Goal: Transaction & Acquisition: Purchase product/service

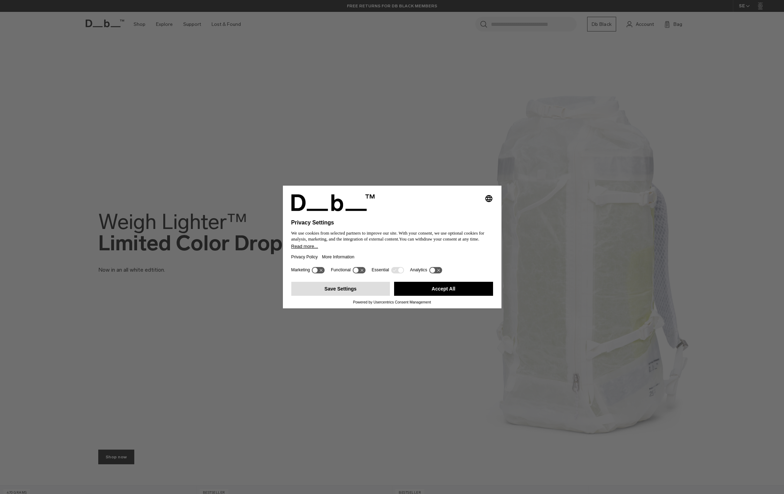
click at [338, 288] on button "Save Settings" at bounding box center [340, 289] width 99 height 14
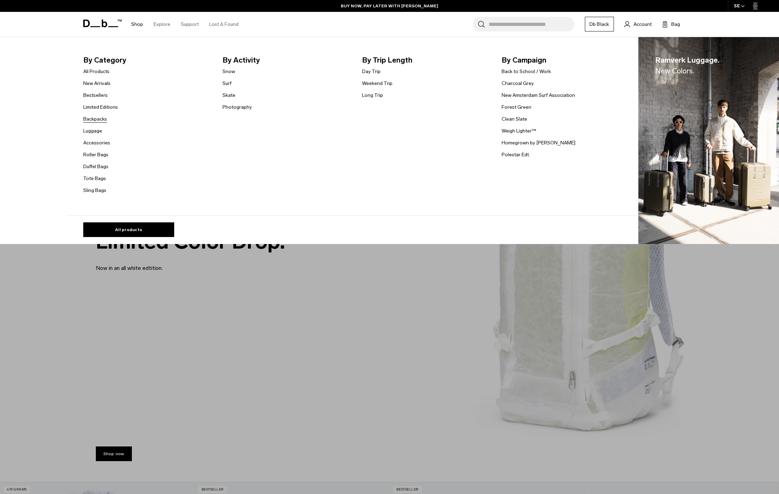
click at [100, 119] on link "Backpacks" at bounding box center [95, 118] width 24 height 7
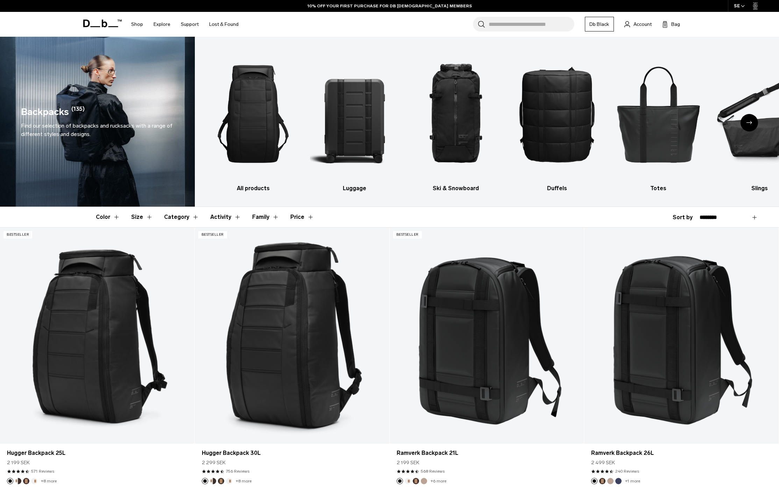
click at [146, 216] on button "Size" at bounding box center [142, 217] width 22 height 20
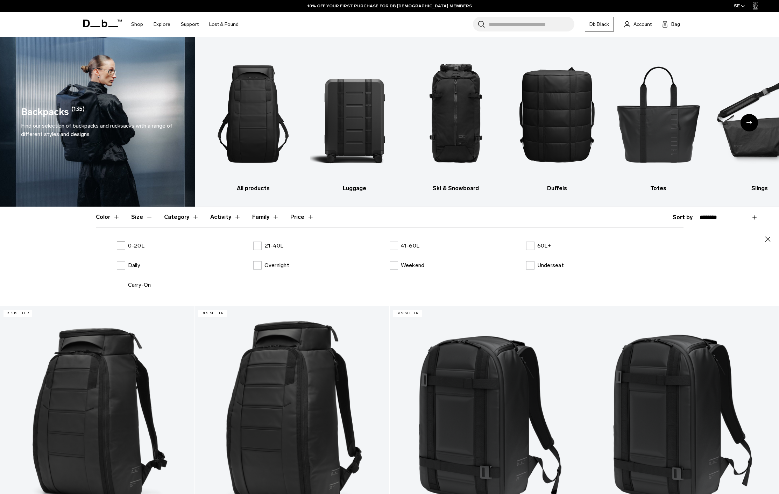
click at [123, 243] on label "0-20L" at bounding box center [131, 246] width 28 height 8
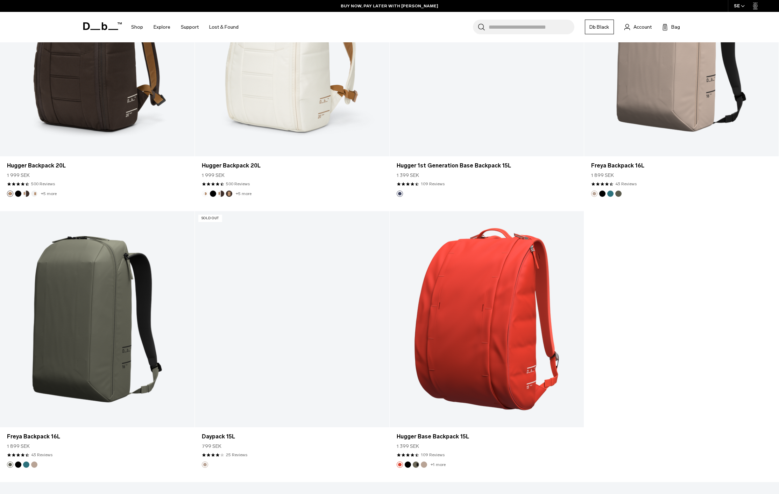
scroll to position [2099, 0]
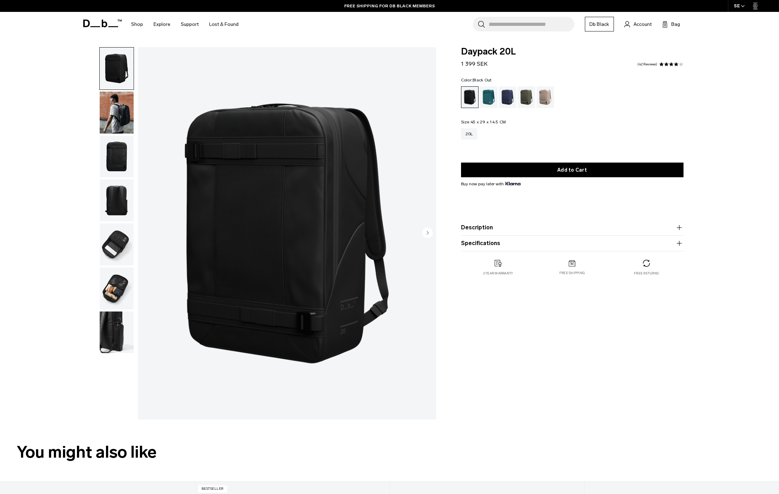
click at [425, 231] on circle "Next slide" at bounding box center [427, 232] width 10 height 10
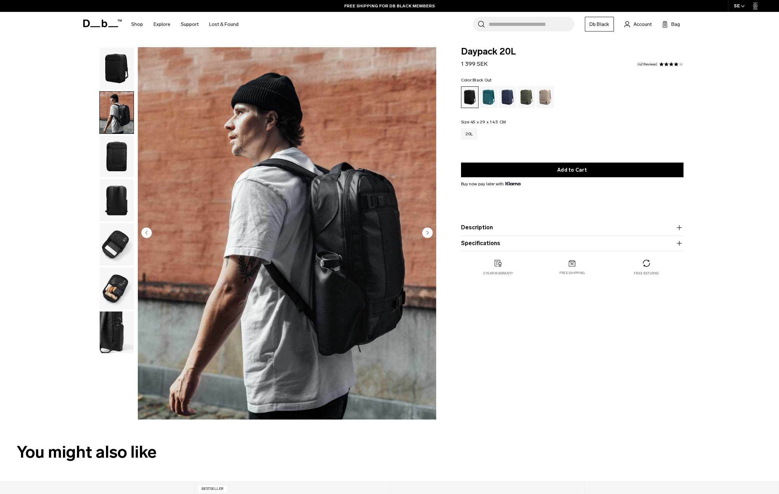
click at [426, 228] on circle "Next slide" at bounding box center [427, 232] width 10 height 10
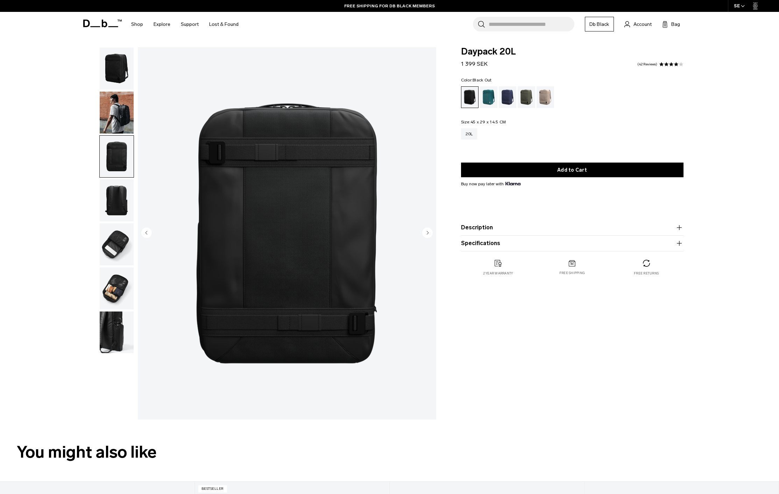
click at [426, 228] on circle "Next slide" at bounding box center [427, 232] width 10 height 10
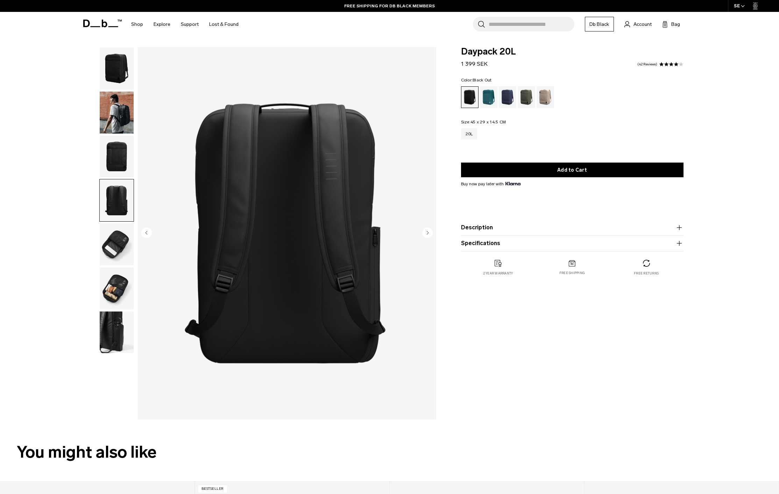
click at [426, 228] on circle "Next slide" at bounding box center [427, 232] width 10 height 10
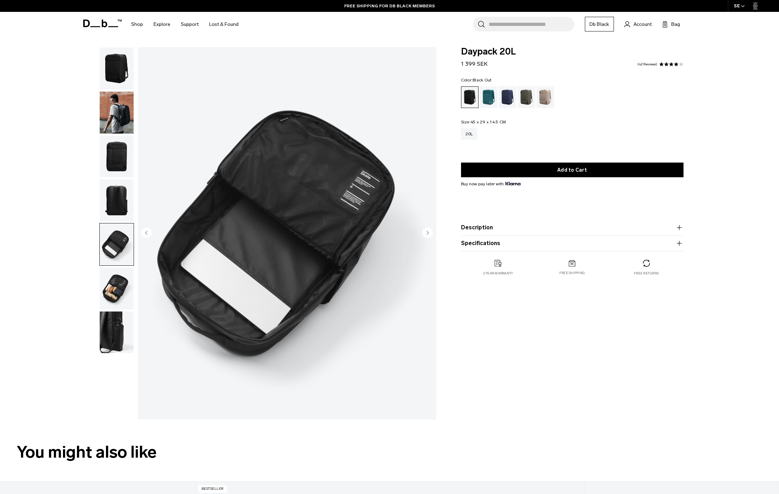
click at [149, 232] on circle "Previous slide" at bounding box center [146, 232] width 10 height 10
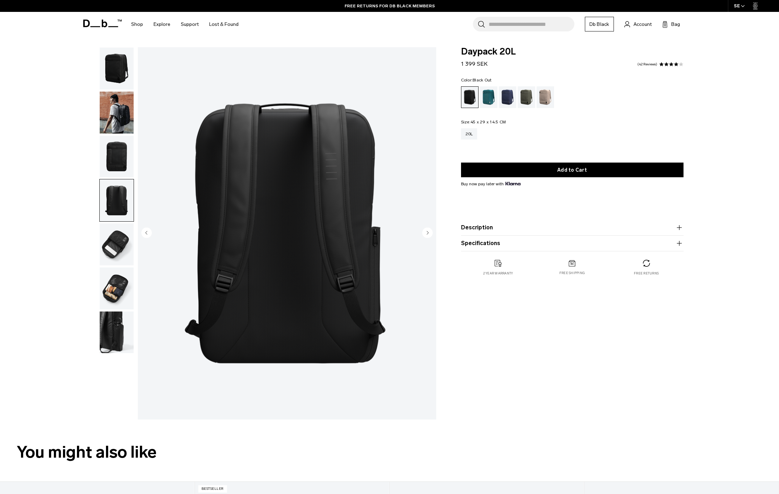
click at [114, 280] on img "button" at bounding box center [117, 289] width 34 height 42
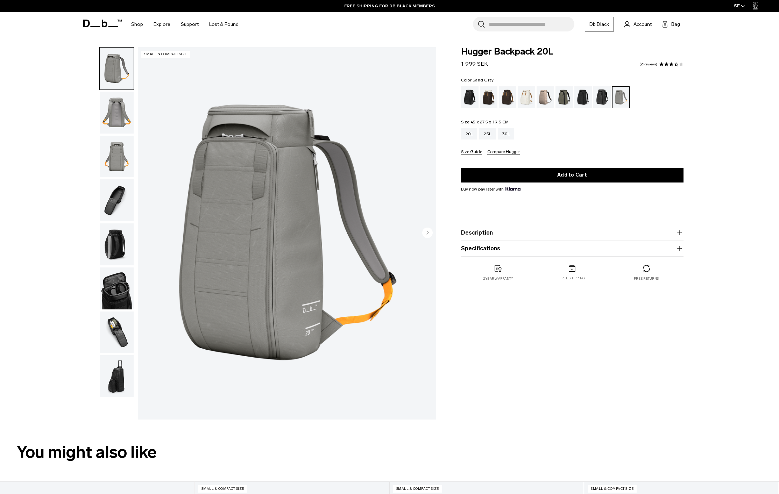
click at [425, 234] on circle "Next slide" at bounding box center [427, 232] width 10 height 10
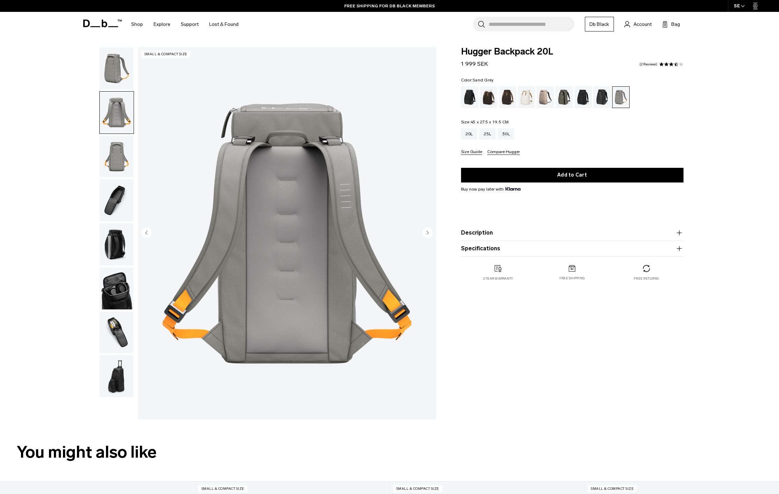
click at [425, 234] on circle "Next slide" at bounding box center [427, 232] width 10 height 10
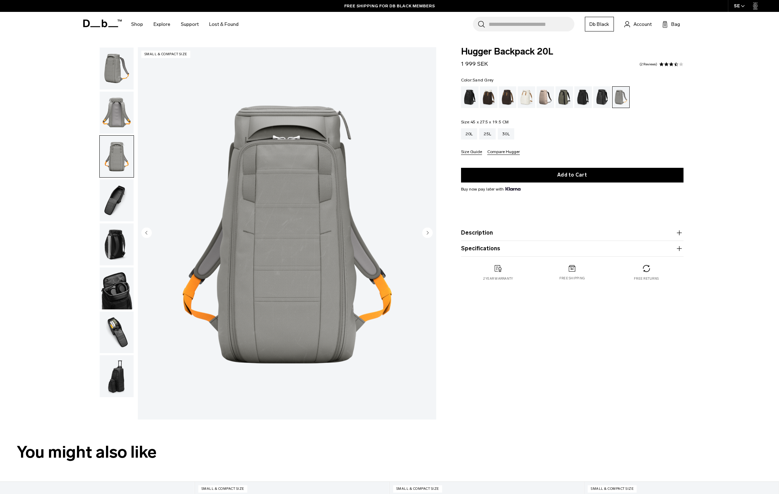
click at [425, 234] on circle "Next slide" at bounding box center [427, 232] width 10 height 10
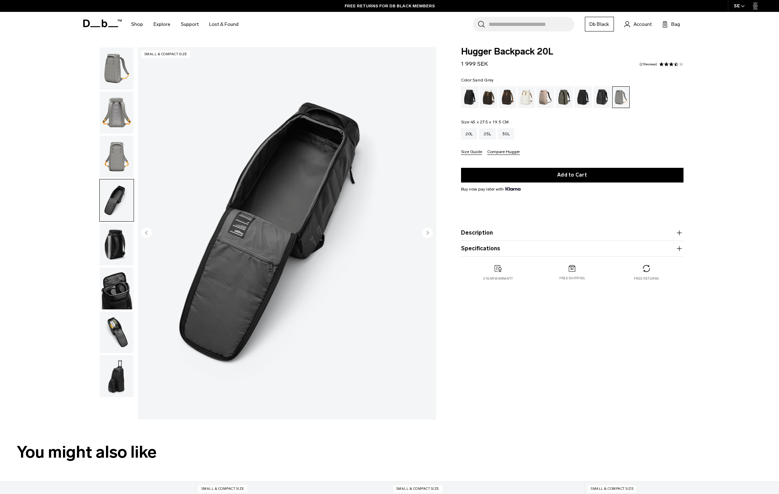
click at [425, 234] on circle "Next slide" at bounding box center [427, 232] width 10 height 10
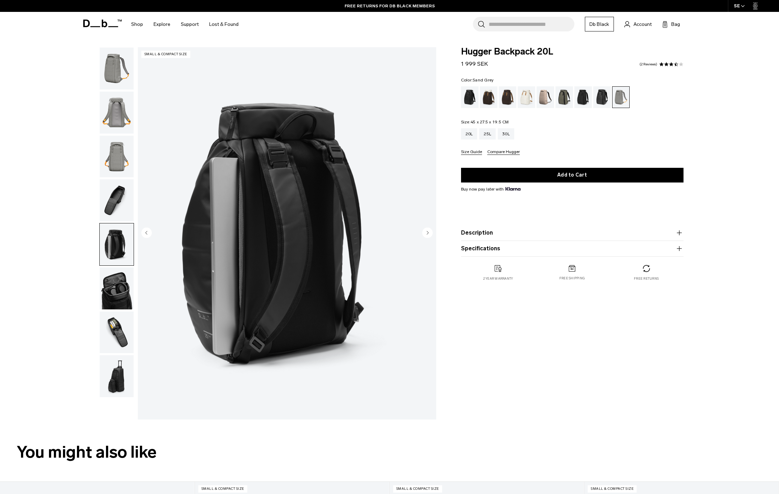
click at [425, 234] on circle "Next slide" at bounding box center [427, 232] width 10 height 10
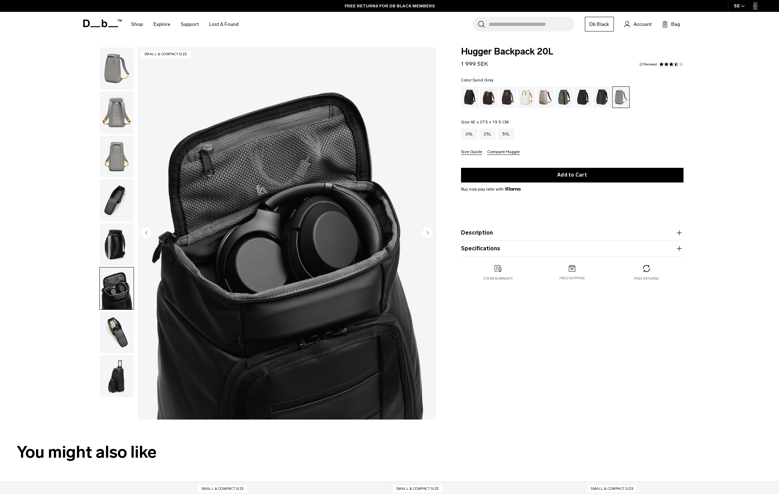
click at [148, 231] on circle "Previous slide" at bounding box center [146, 232] width 10 height 10
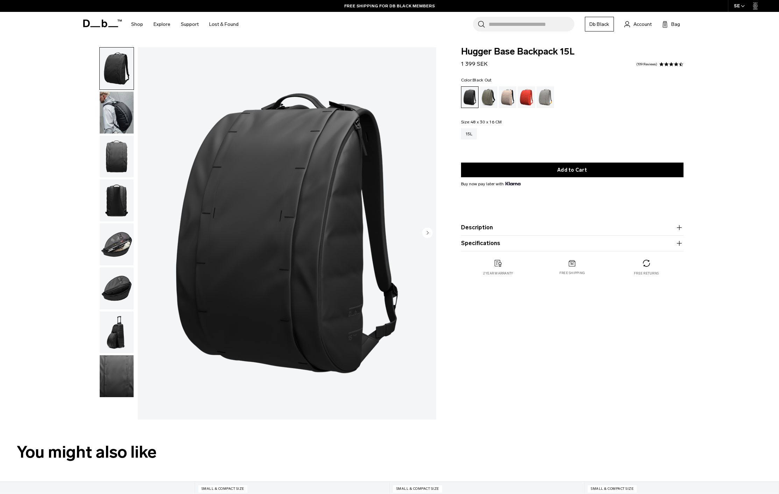
click at [430, 229] on circle "Next slide" at bounding box center [427, 232] width 10 height 10
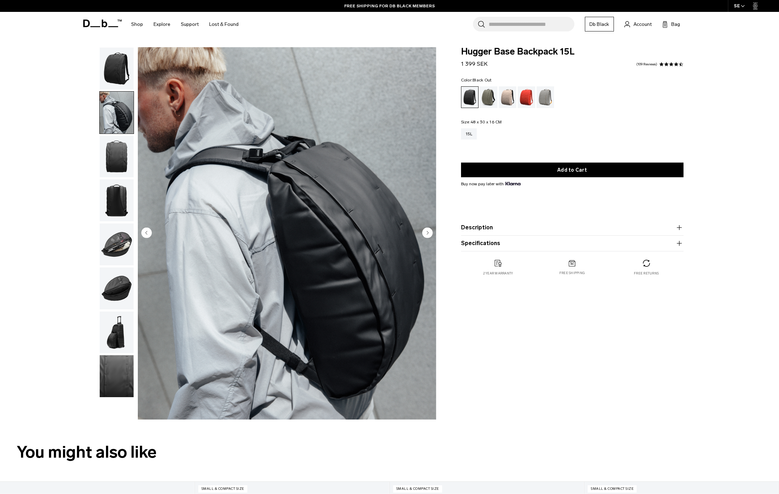
click at [427, 232] on icon "Next slide" at bounding box center [428, 232] width 2 height 3
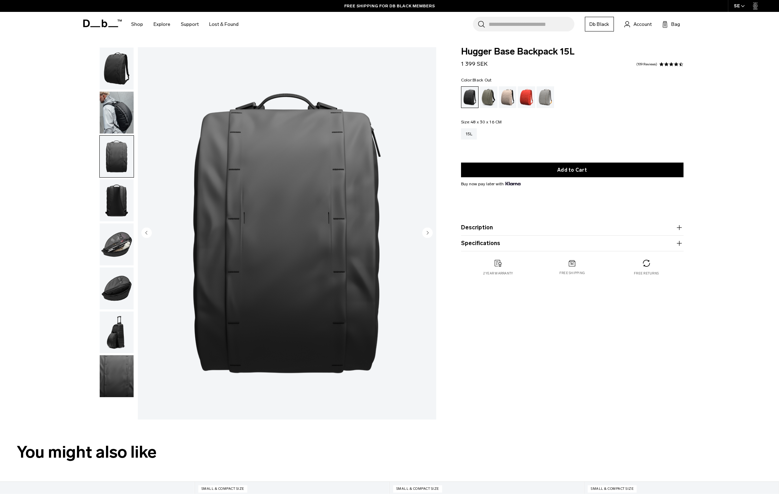
click at [427, 232] on icon "Next slide" at bounding box center [428, 232] width 2 height 3
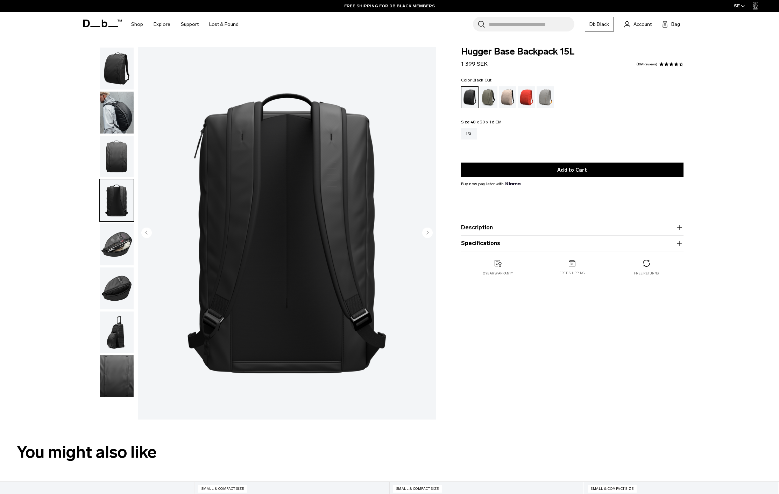
click at [427, 232] on icon "Next slide" at bounding box center [428, 232] width 2 height 3
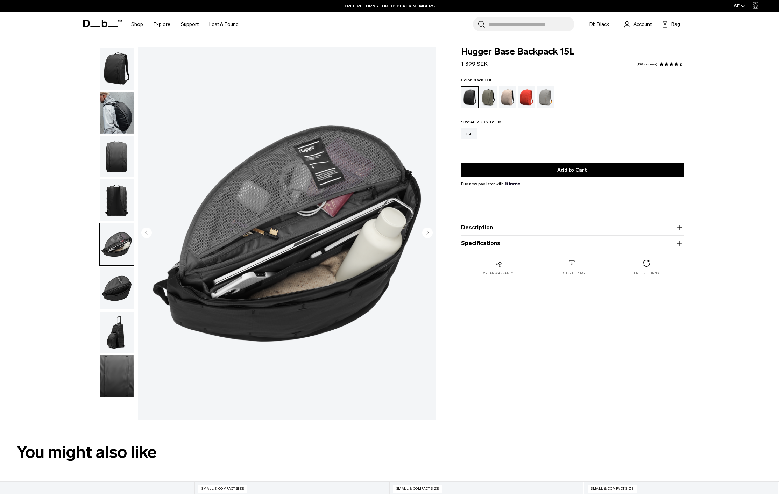
click at [426, 234] on circle "Next slide" at bounding box center [427, 232] width 10 height 10
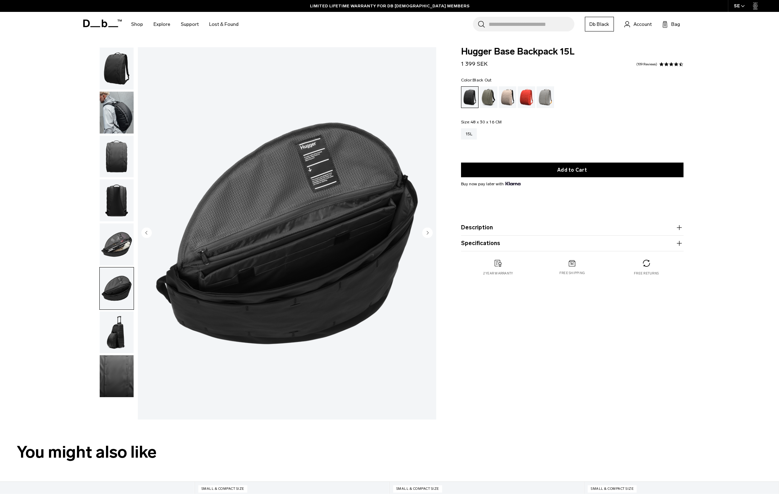
click at [148, 234] on circle "Previous slide" at bounding box center [146, 232] width 10 height 10
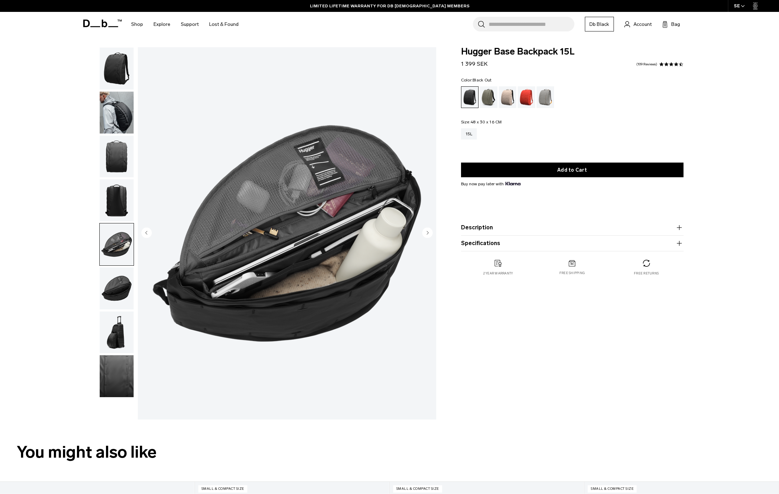
click at [430, 233] on circle "Next slide" at bounding box center [427, 232] width 10 height 10
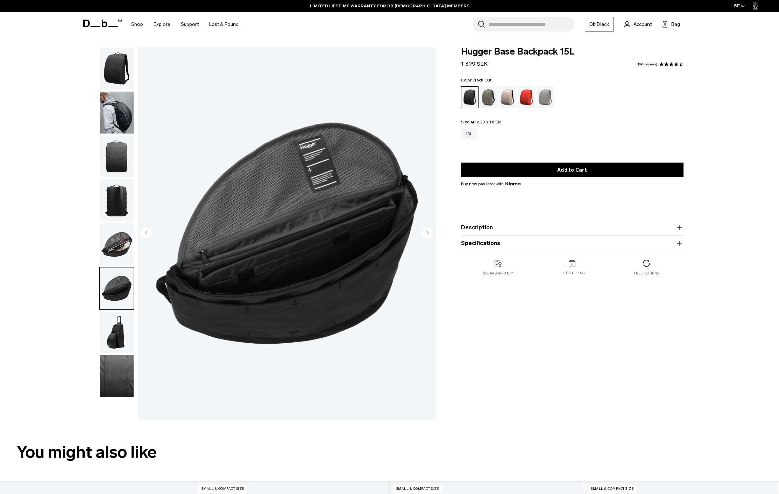
click at [430, 233] on circle "Next slide" at bounding box center [427, 232] width 10 height 10
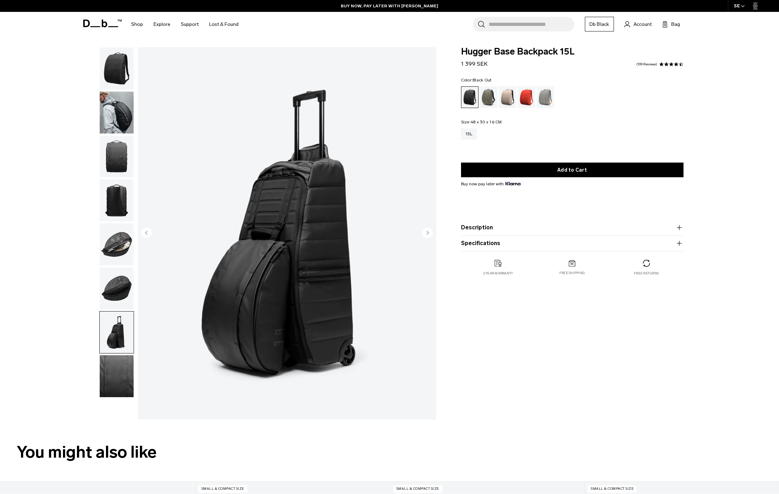
click at [430, 233] on circle "Next slide" at bounding box center [427, 232] width 10 height 10
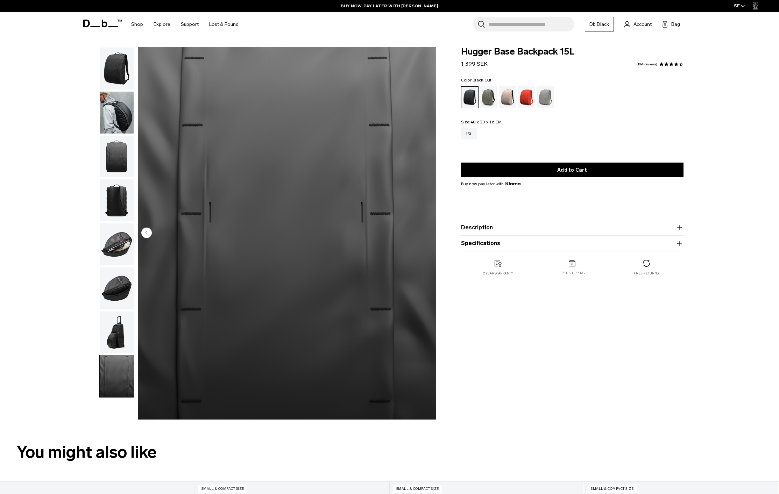
click at [122, 120] on img "button" at bounding box center [117, 113] width 34 height 42
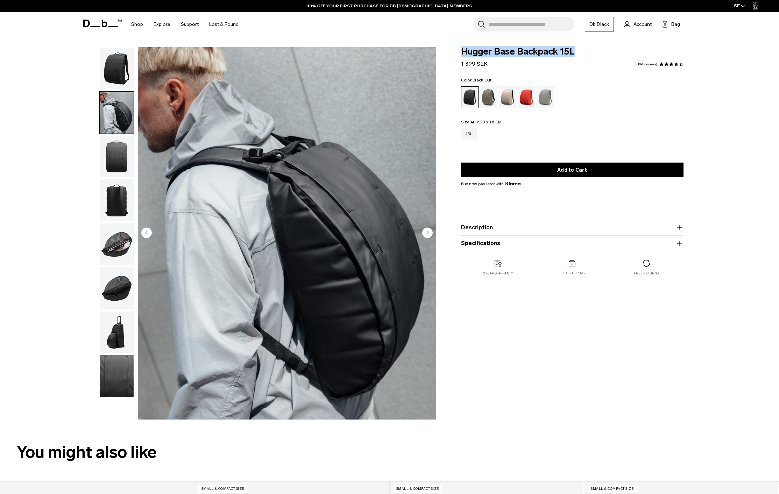
drag, startPoint x: 569, startPoint y: 51, endPoint x: 459, endPoint y: 51, distance: 109.8
click at [459, 51] on div "Hugger Base Backpack 15L 1 399 SEK 4.5 star rating 109 Reviews Color: Black Out…" at bounding box center [572, 168] width 264 height 243
copy span "Hugger Base Backpack 15L"
click at [679, 228] on icon "button" at bounding box center [679, 228] width 8 height 8
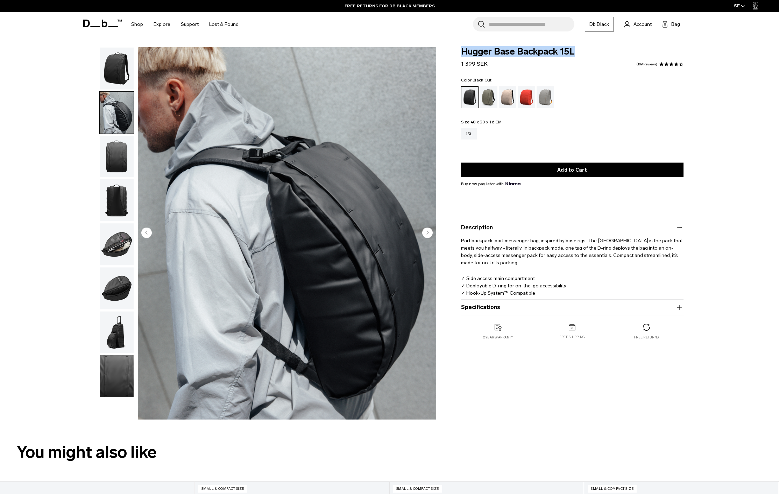
click at [678, 307] on icon "button" at bounding box center [679, 307] width 8 height 8
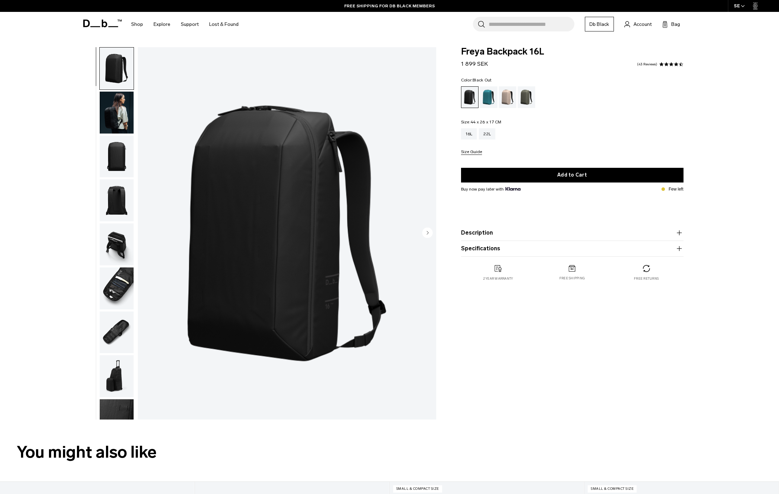
click at [425, 233] on circle "Next slide" at bounding box center [427, 232] width 10 height 10
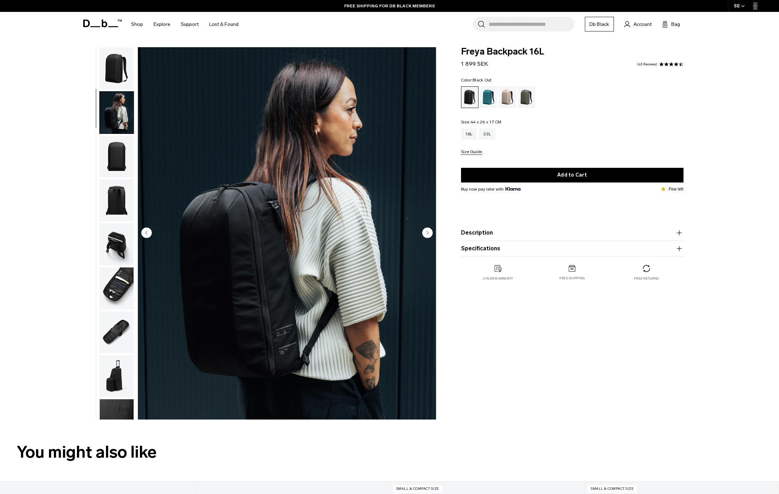
scroll to position [22, 0]
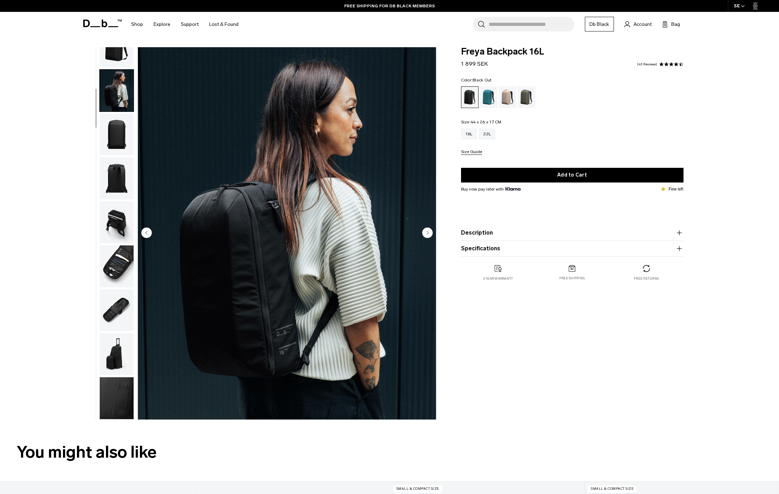
click at [425, 233] on circle "Next slide" at bounding box center [427, 232] width 10 height 10
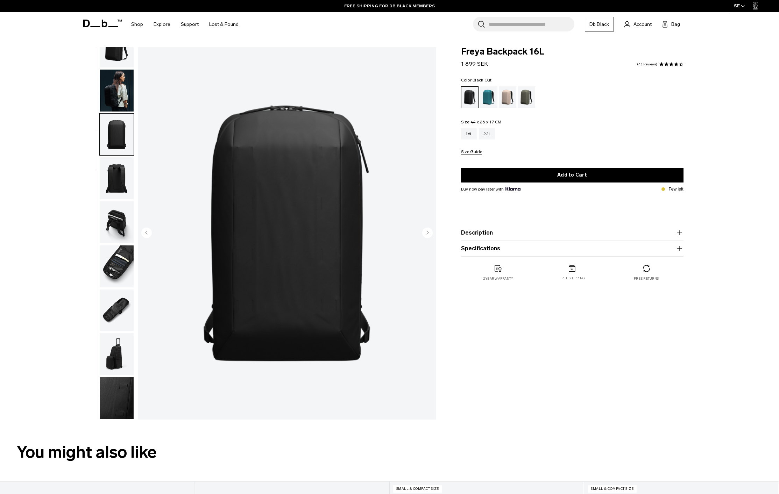
click at [425, 233] on circle "Next slide" at bounding box center [427, 232] width 10 height 10
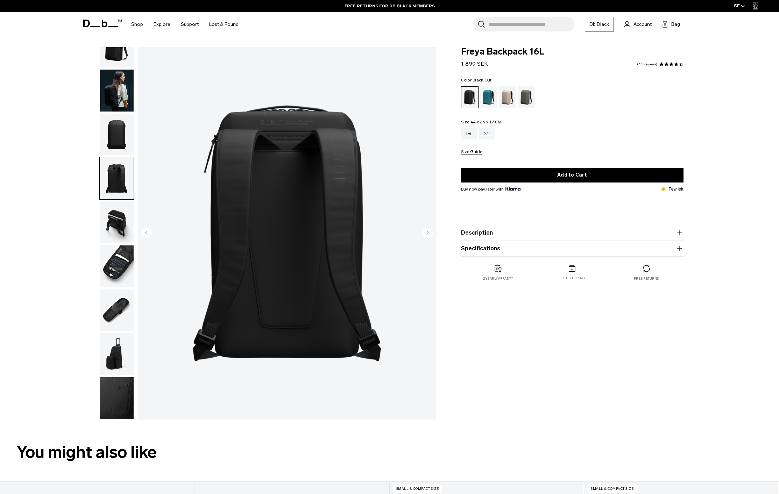
click at [426, 233] on circle "Next slide" at bounding box center [427, 232] width 10 height 10
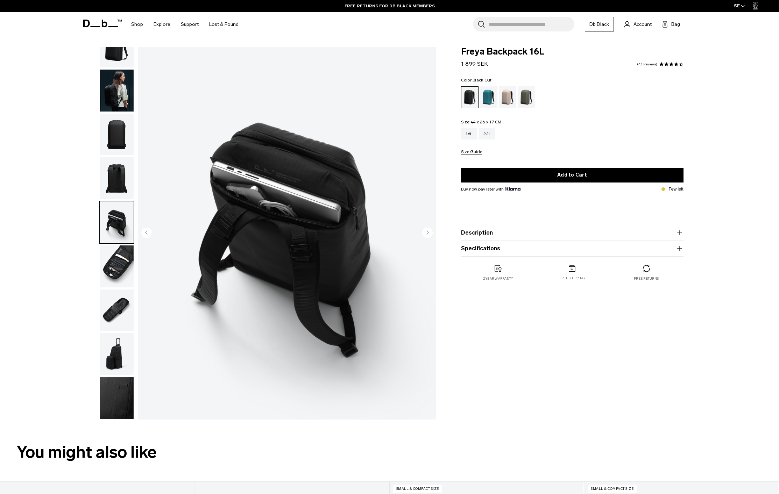
click at [426, 233] on circle "Next slide" at bounding box center [427, 232] width 10 height 10
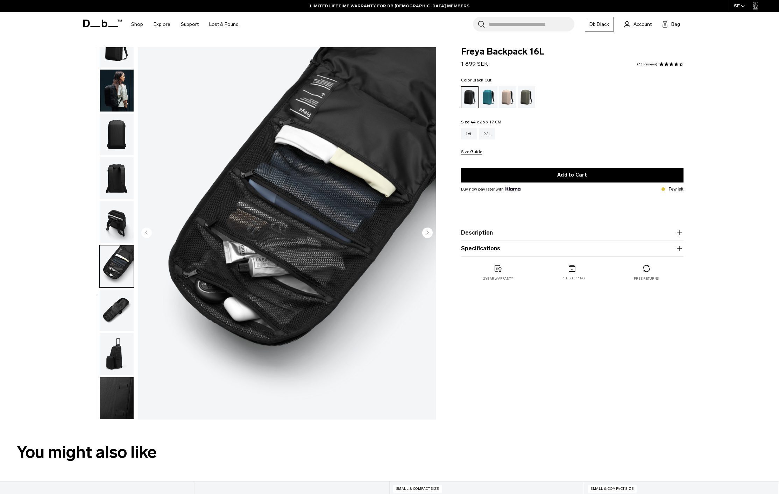
click at [426, 233] on circle "Next slide" at bounding box center [427, 232] width 10 height 10
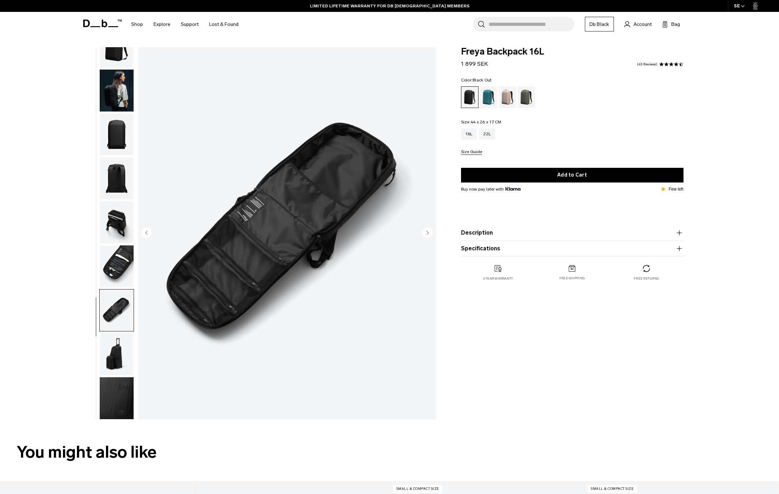
click at [426, 233] on circle "Next slide" at bounding box center [427, 232] width 10 height 10
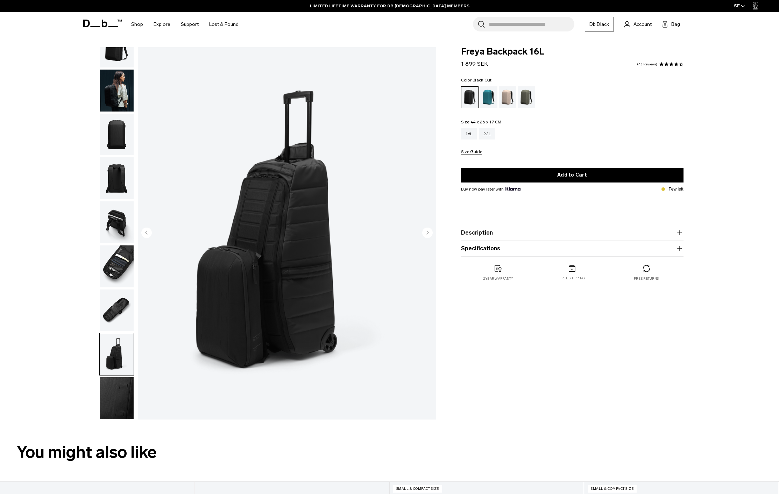
click at [426, 233] on circle "Next slide" at bounding box center [427, 232] width 10 height 10
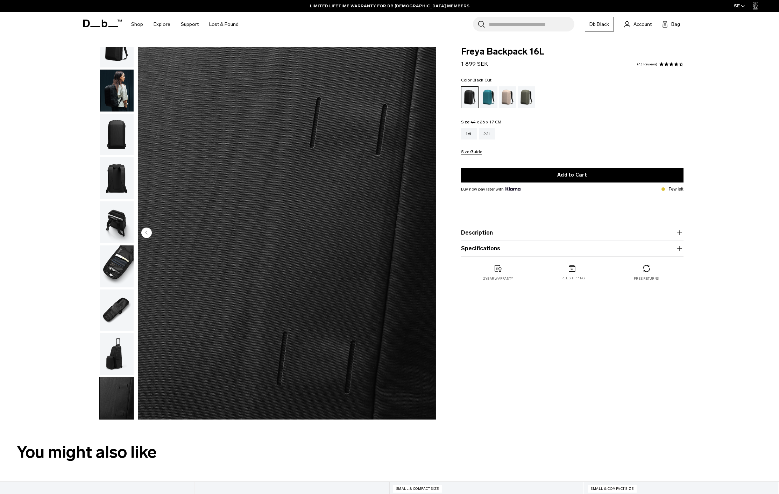
click at [426, 233] on img "9 / 9" at bounding box center [287, 233] width 298 height 373
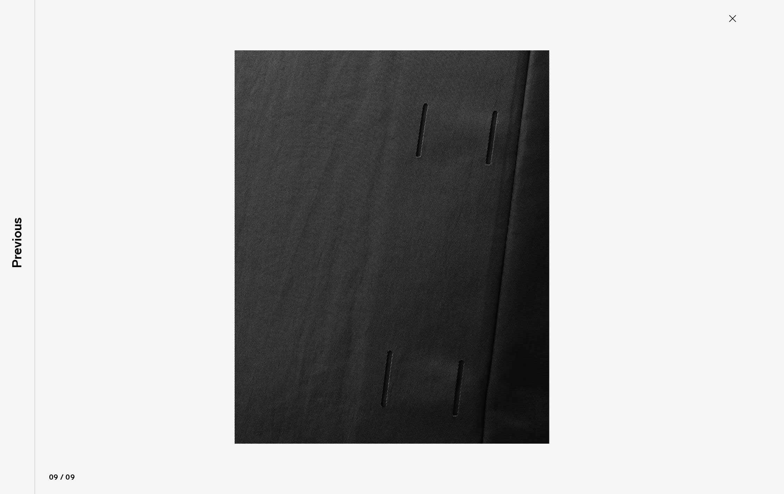
click at [591, 221] on div at bounding box center [392, 247] width 784 height 494
click at [730, 17] on icon at bounding box center [732, 18] width 11 height 11
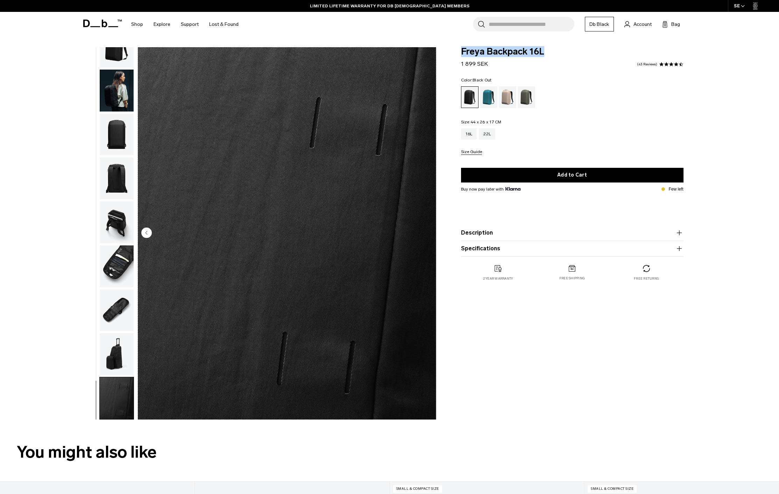
drag, startPoint x: 550, startPoint y: 51, endPoint x: 461, endPoint y: 56, distance: 89.3
click at [461, 56] on span "Freya Backpack 16L" at bounding box center [572, 51] width 222 height 9
copy span "Freya Backpack 16L"
